Goal: Transaction & Acquisition: Purchase product/service

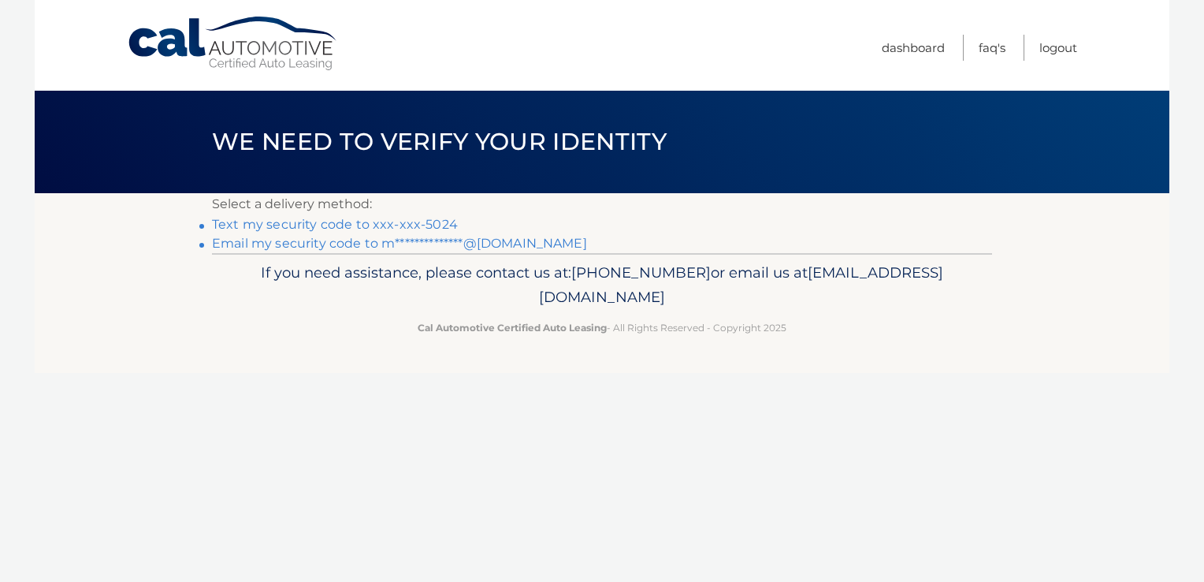
click at [269, 229] on link "Text my security code to xxx-xxx-5024" at bounding box center [335, 224] width 246 height 15
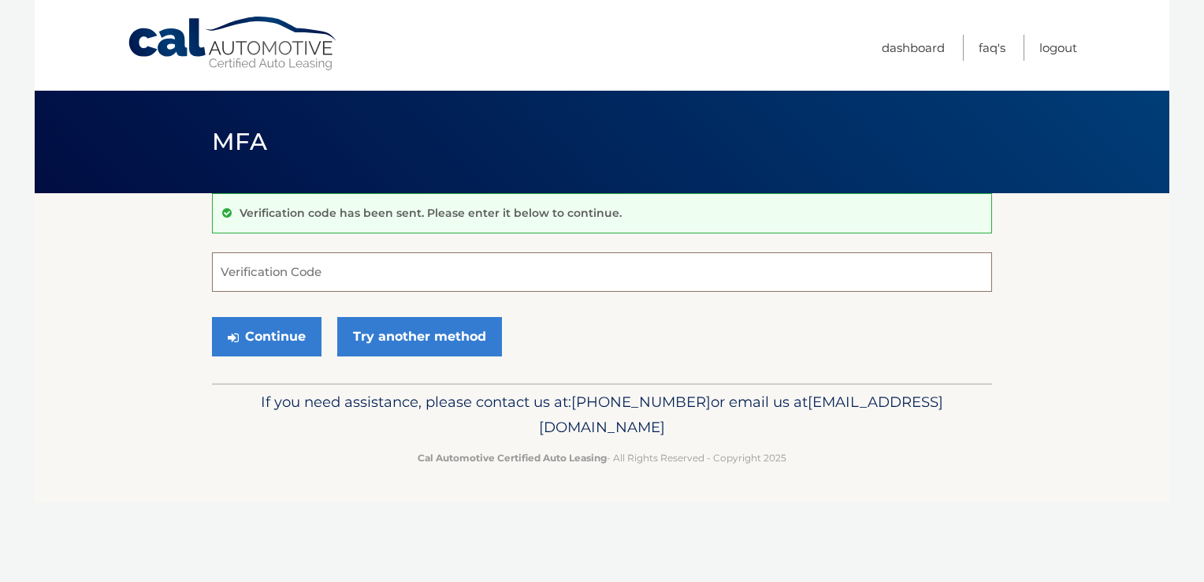
click at [216, 266] on input "Verification Code" at bounding box center [602, 271] width 780 height 39
type input "347311"
click at [274, 329] on button "Continue" at bounding box center [267, 336] width 110 height 39
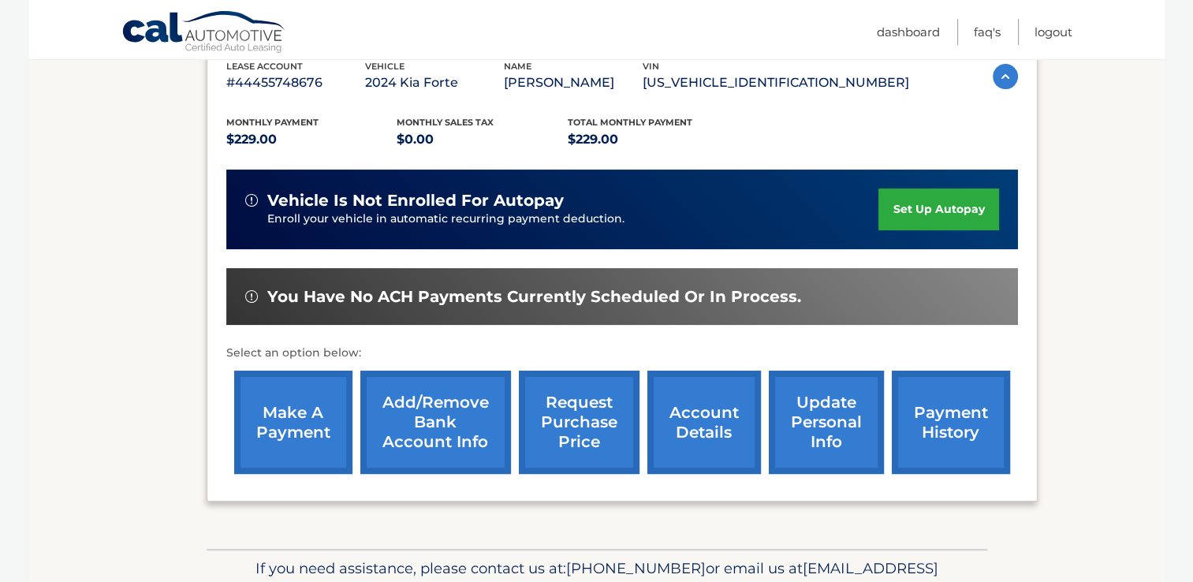
scroll to position [371, 0]
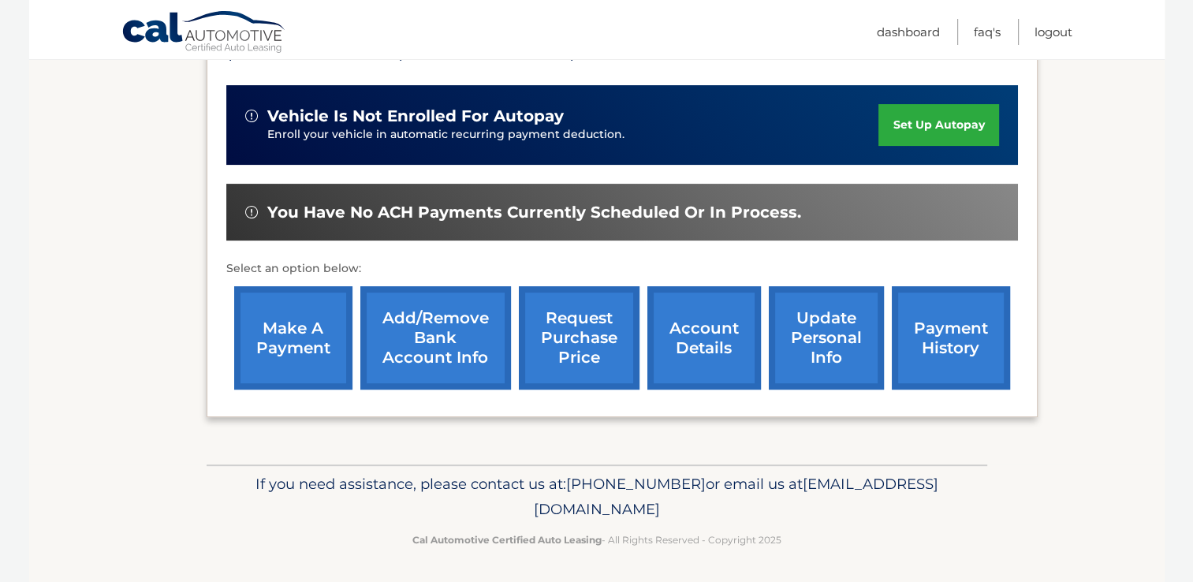
click at [262, 333] on link "make a payment" at bounding box center [293, 337] width 118 height 103
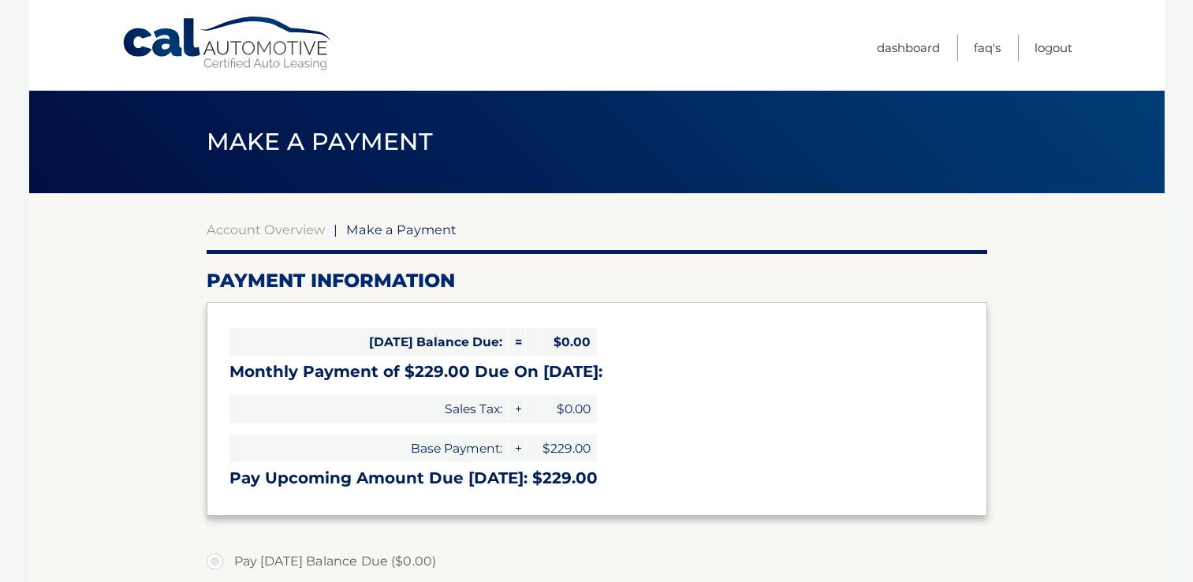
select select "MDk0NDQzNjgtMTJjZS00YWRlLTk1NjYtNmJiNzQ4YmI2OTA0"
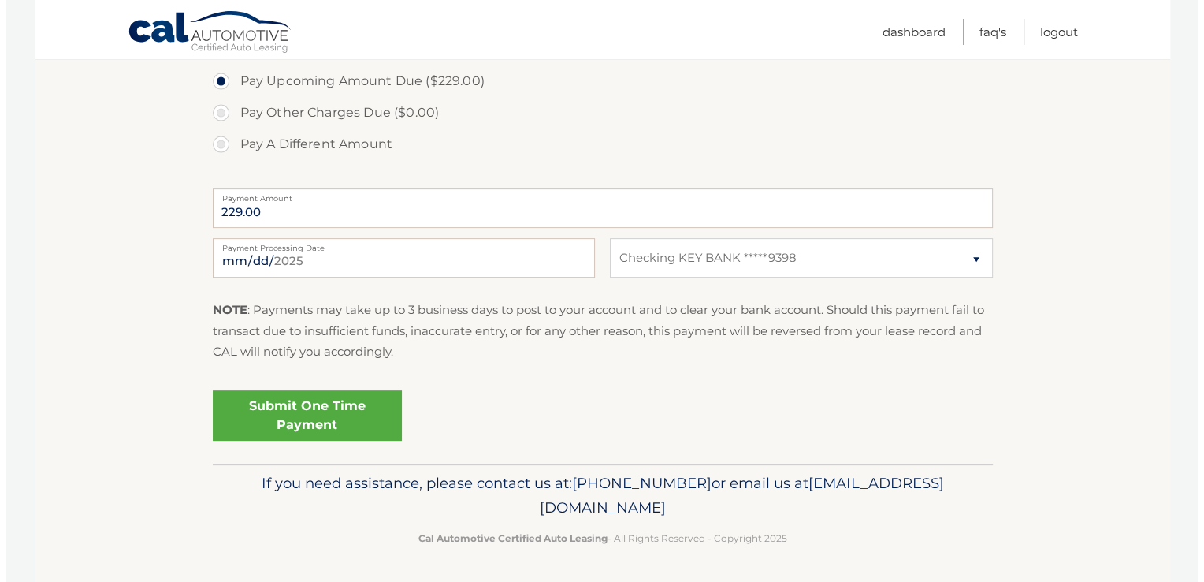
scroll to position [542, 0]
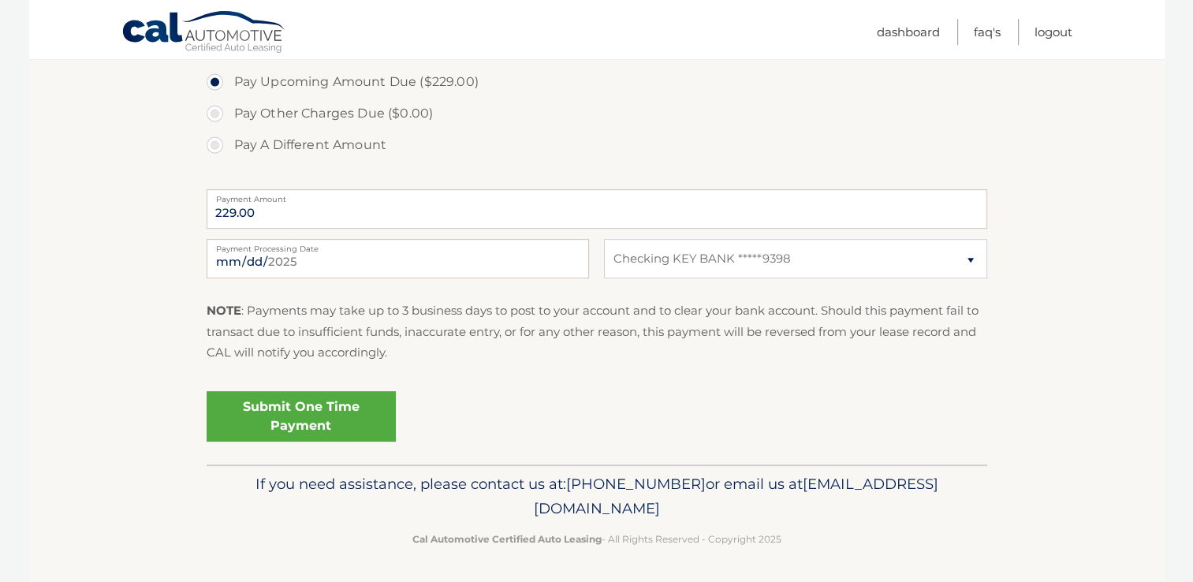
click at [289, 418] on link "Submit One Time Payment" at bounding box center [301, 416] width 189 height 50
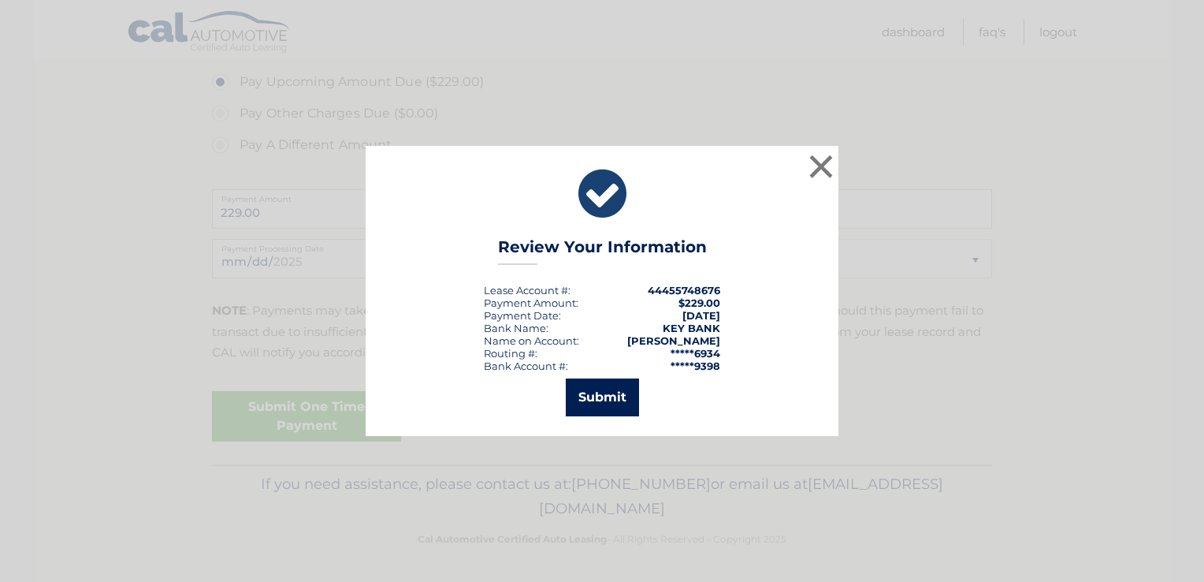
click at [581, 404] on button "Submit" at bounding box center [602, 397] width 73 height 38
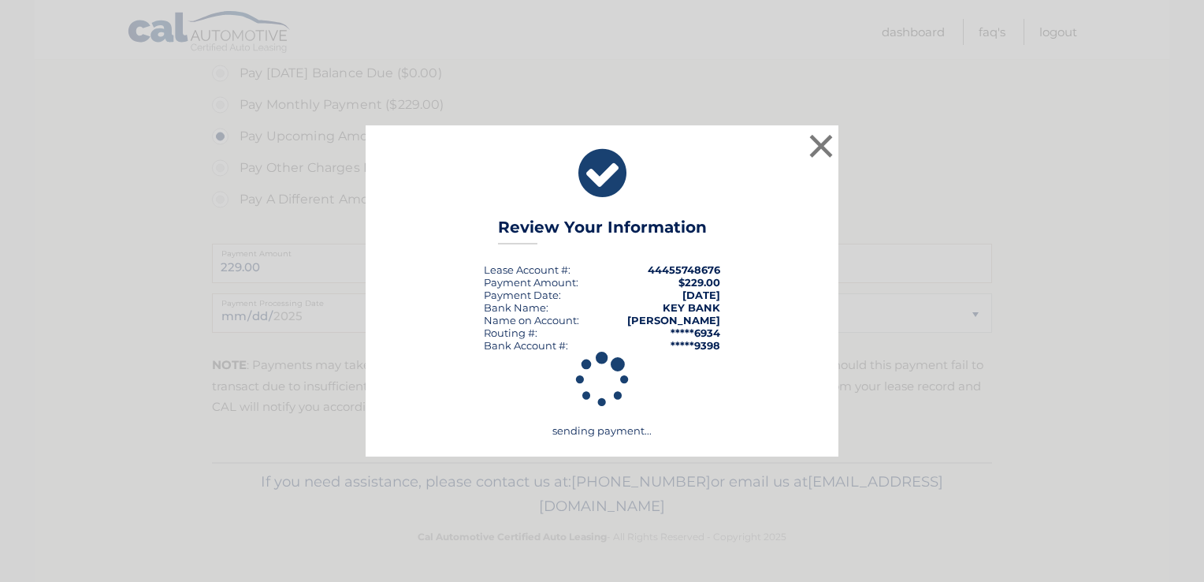
scroll to position [486, 0]
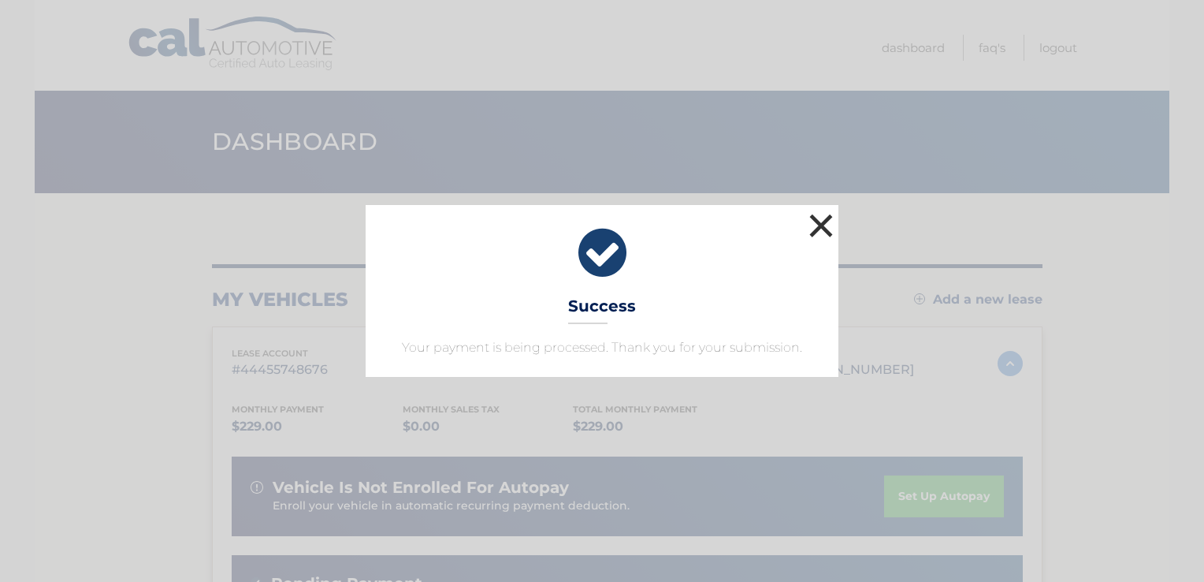
click at [814, 233] on button "×" at bounding box center [822, 226] width 32 height 32
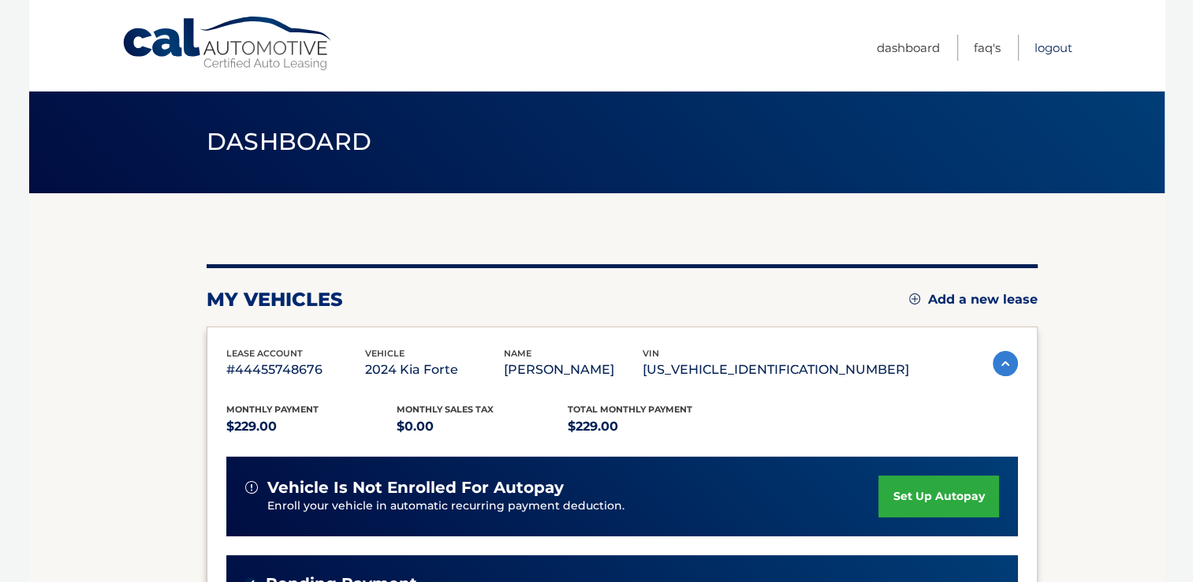
click at [1044, 54] on link "Logout" at bounding box center [1053, 48] width 38 height 26
